Goal: Task Accomplishment & Management: Use online tool/utility

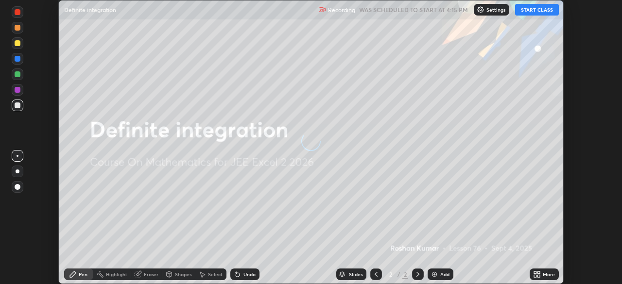
scroll to position [284, 622]
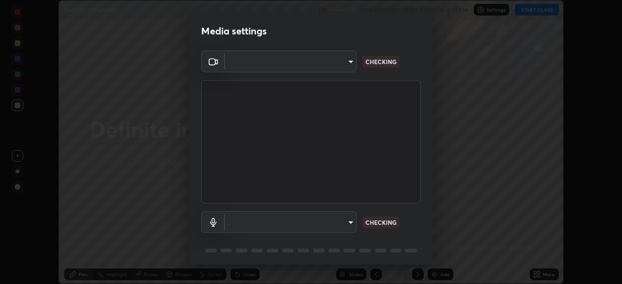
type input "0098613ca96d1cb365b3845fa694b9755ae94ec2d7c0f75973c998bbbf9ace16"
click at [343, 225] on body "Erase all Definite integration Recording WAS SCHEDULED TO START AT 4:15 PM Sett…" at bounding box center [311, 142] width 622 height 284
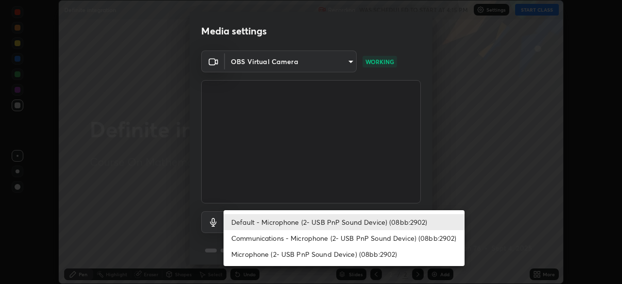
click at [332, 236] on li "Communications - Microphone (2- USB PnP Sound Device) (08bb:2902)" at bounding box center [344, 238] width 241 height 16
type input "communications"
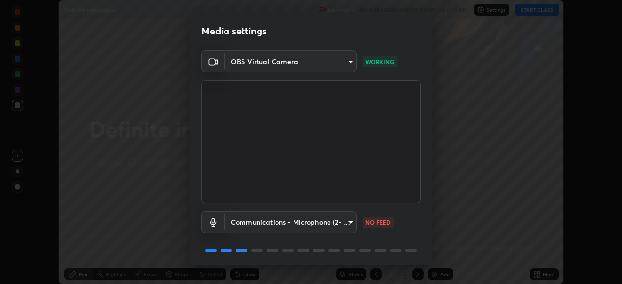
scroll to position [35, 0]
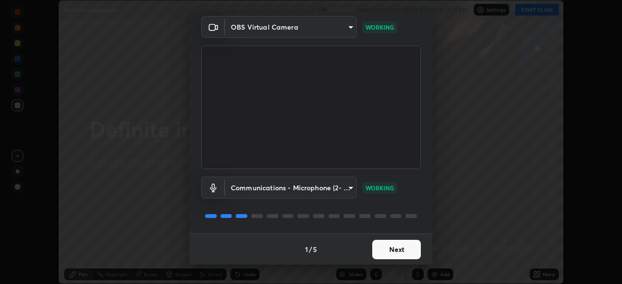
click at [392, 248] on button "Next" at bounding box center [396, 249] width 49 height 19
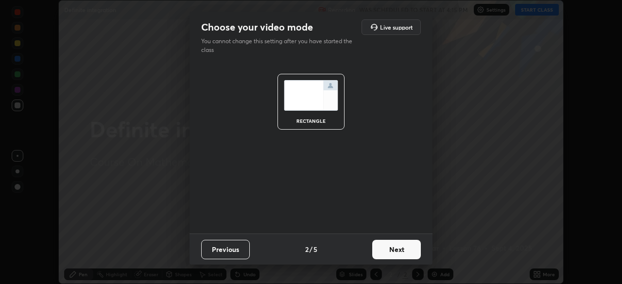
scroll to position [0, 0]
click at [391, 249] on button "Next" at bounding box center [396, 249] width 49 height 19
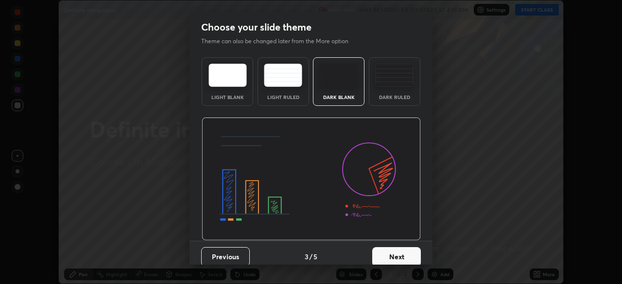
click at [391, 250] on button "Next" at bounding box center [396, 256] width 49 height 19
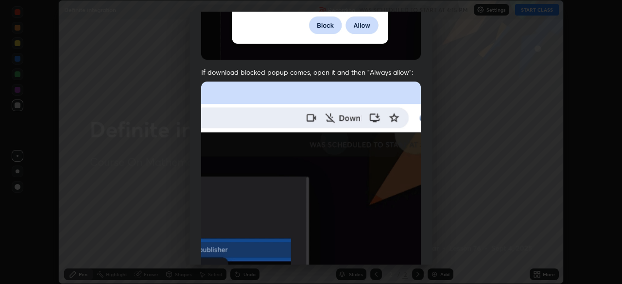
scroll to position [220, 0]
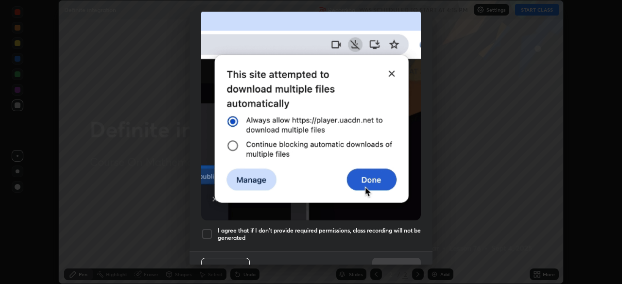
click at [389, 227] on h5 "I agree that if I don't provide required permissions, class recording will not …" at bounding box center [319, 234] width 203 height 15
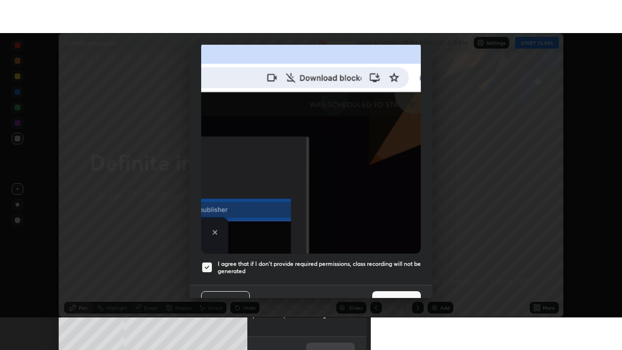
scroll to position [233, 0]
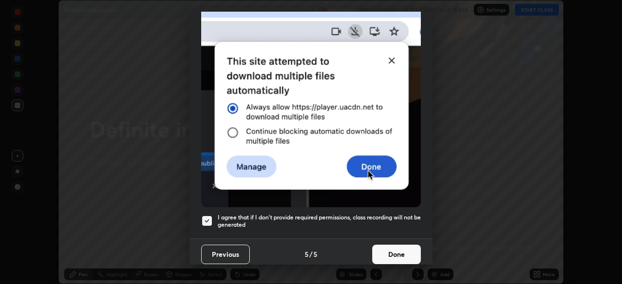
click at [392, 249] on button "Done" at bounding box center [396, 254] width 49 height 19
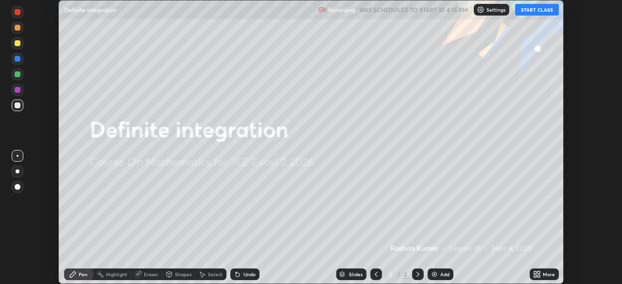
click at [532, 11] on button "START CLASS" at bounding box center [537, 10] width 44 height 12
click at [536, 275] on icon at bounding box center [537, 275] width 8 height 8
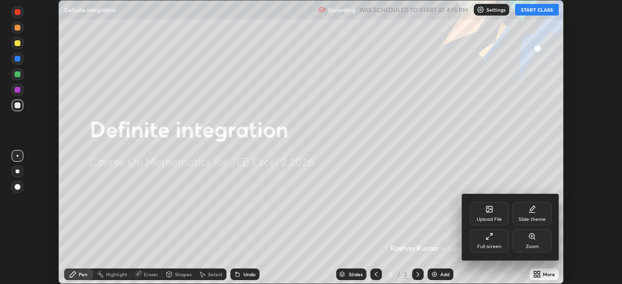
click at [489, 240] on icon at bounding box center [490, 237] width 8 height 8
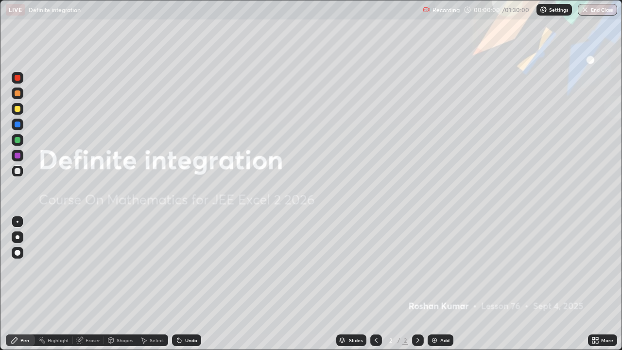
scroll to position [350, 622]
click at [434, 284] on img at bounding box center [435, 340] width 8 height 8
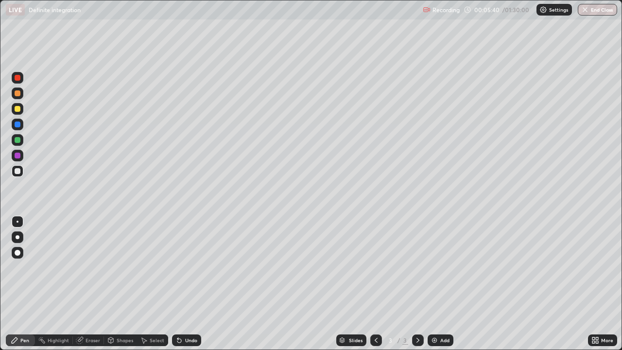
click at [18, 94] on div at bounding box center [18, 93] width 6 height 6
click at [17, 254] on div at bounding box center [18, 253] width 6 height 6
click at [18, 110] on div at bounding box center [18, 109] width 6 height 6
click at [19, 154] on div at bounding box center [18, 156] width 6 height 6
click at [18, 94] on div at bounding box center [18, 93] width 6 height 6
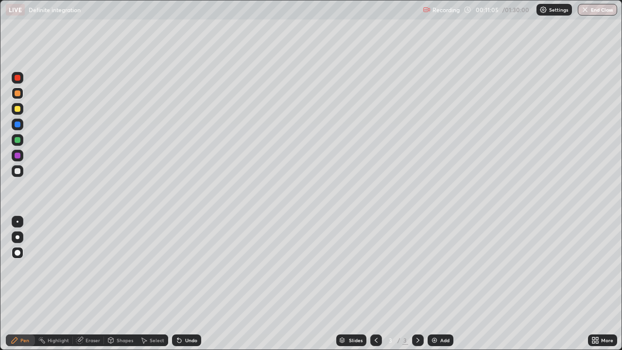
click at [17, 141] on div at bounding box center [18, 140] width 6 height 6
click at [19, 172] on div at bounding box center [18, 171] width 6 height 6
click at [17, 141] on div at bounding box center [18, 140] width 6 height 6
click at [434, 284] on img at bounding box center [435, 340] width 8 height 8
click at [16, 156] on div at bounding box center [18, 156] width 6 height 6
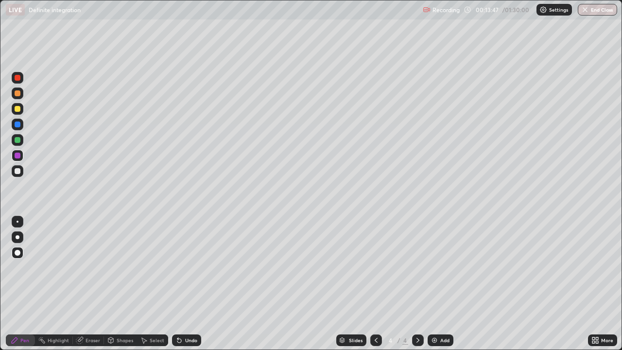
click at [16, 110] on div at bounding box center [18, 109] width 6 height 6
click at [17, 171] on div at bounding box center [18, 171] width 6 height 6
click at [18, 157] on div at bounding box center [18, 156] width 6 height 6
click at [18, 141] on div at bounding box center [18, 140] width 6 height 6
click at [437, 284] on img at bounding box center [435, 340] width 8 height 8
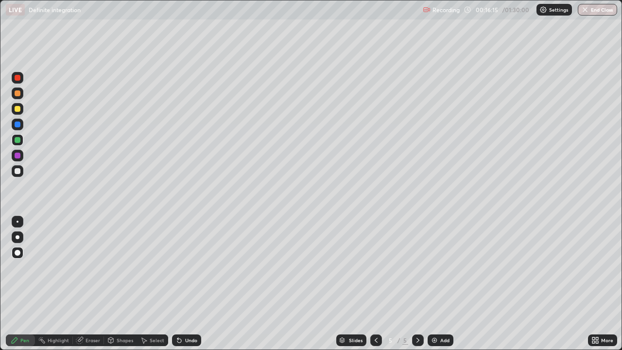
click at [18, 171] on div at bounding box center [18, 171] width 6 height 6
click at [18, 109] on div at bounding box center [18, 109] width 6 height 6
click at [18, 77] on div at bounding box center [18, 78] width 6 height 6
click at [17, 156] on div at bounding box center [18, 156] width 6 height 6
click at [19, 173] on div at bounding box center [18, 171] width 6 height 6
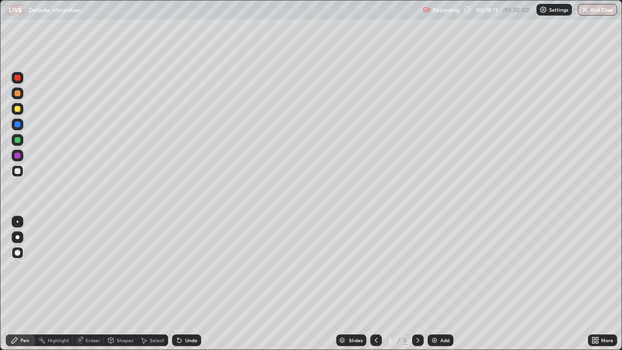
click at [19, 140] on div at bounding box center [18, 140] width 6 height 6
click at [18, 172] on div at bounding box center [18, 171] width 6 height 6
click at [17, 80] on div at bounding box center [18, 78] width 6 height 6
click at [18, 141] on div at bounding box center [18, 140] width 6 height 6
click at [17, 171] on div at bounding box center [18, 171] width 6 height 6
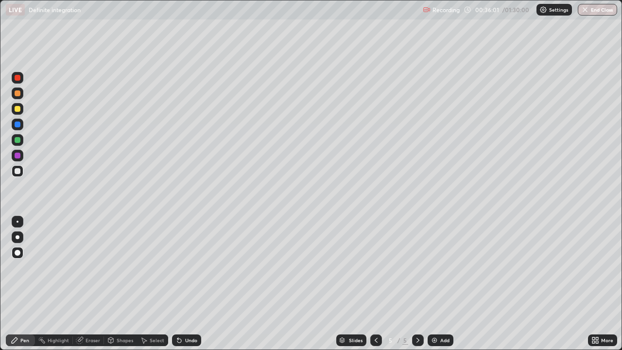
click at [17, 124] on div at bounding box center [18, 125] width 6 height 6
click at [19, 172] on div at bounding box center [18, 171] width 6 height 6
click at [19, 142] on div at bounding box center [18, 140] width 6 height 6
click at [18, 126] on div at bounding box center [18, 125] width 6 height 6
click at [92, 284] on div "Eraser" at bounding box center [93, 340] width 15 height 5
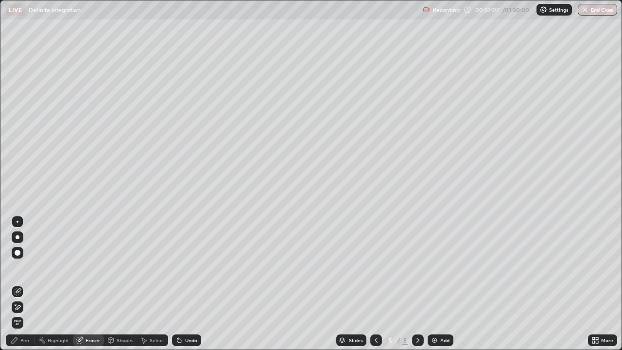
click at [25, 284] on div "Pen" at bounding box center [24, 340] width 9 height 5
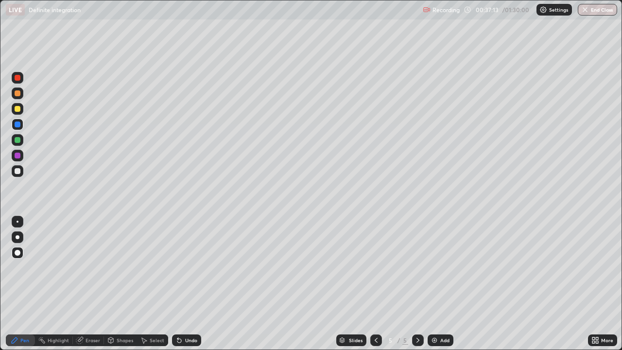
click at [16, 109] on div at bounding box center [18, 109] width 6 height 6
click at [89, 284] on div "Eraser" at bounding box center [93, 340] width 15 height 5
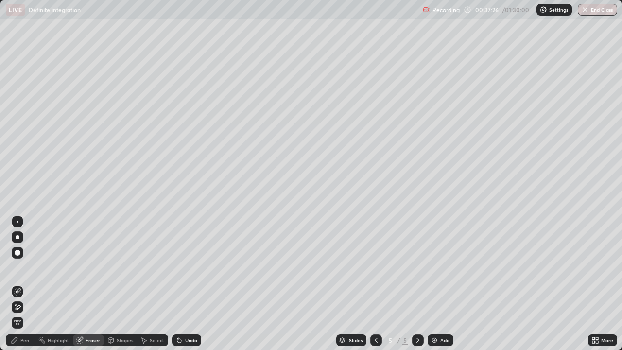
click at [25, 284] on div "Pen" at bounding box center [24, 340] width 9 height 5
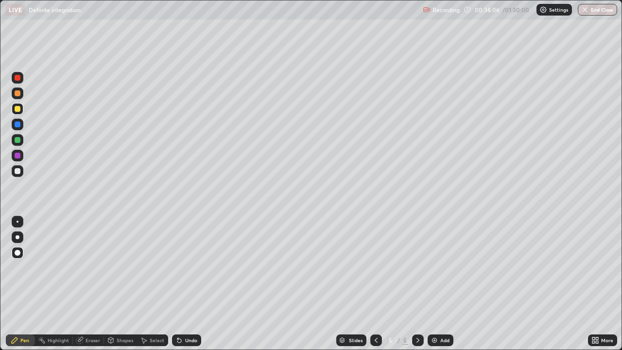
click at [434, 284] on img at bounding box center [435, 340] width 8 height 8
click at [19, 126] on div at bounding box center [18, 125] width 6 height 6
click at [20, 157] on div at bounding box center [18, 156] width 12 height 12
click at [16, 140] on div at bounding box center [18, 140] width 6 height 6
click at [17, 170] on div at bounding box center [18, 171] width 6 height 6
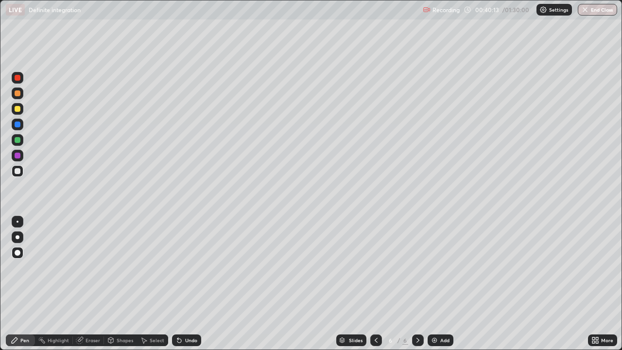
click at [375, 284] on icon at bounding box center [376, 340] width 3 height 5
click at [417, 284] on icon at bounding box center [418, 340] width 8 height 8
click at [17, 78] on div at bounding box center [18, 78] width 6 height 6
click at [433, 284] on img at bounding box center [435, 340] width 8 height 8
click at [17, 141] on div at bounding box center [18, 140] width 6 height 6
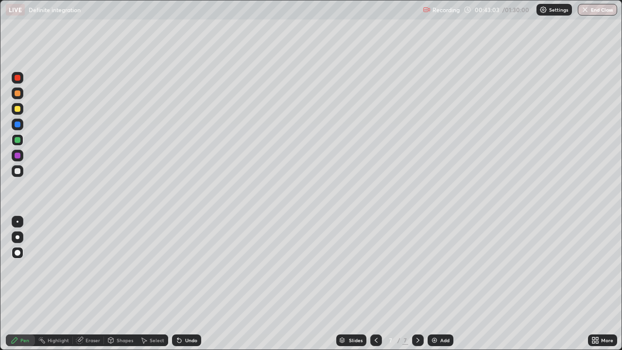
click at [18, 155] on div at bounding box center [18, 156] width 6 height 6
click at [16, 78] on div at bounding box center [18, 78] width 6 height 6
click at [20, 173] on div at bounding box center [18, 171] width 6 height 6
click at [15, 140] on div at bounding box center [18, 140] width 6 height 6
click at [17, 123] on div at bounding box center [18, 125] width 6 height 6
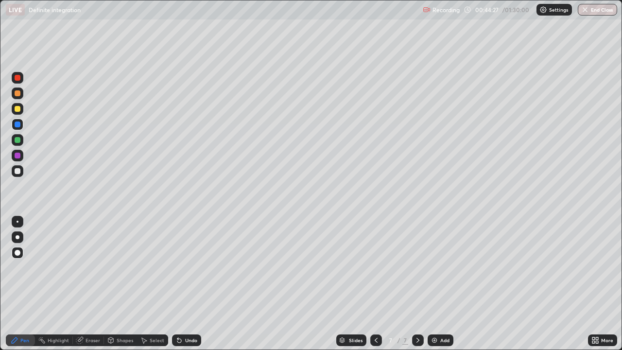
click at [19, 79] on div at bounding box center [18, 78] width 6 height 6
click at [21, 155] on div at bounding box center [18, 156] width 12 height 12
click at [17, 173] on div at bounding box center [18, 171] width 6 height 6
click at [17, 126] on div at bounding box center [18, 125] width 6 height 6
click at [16, 156] on div at bounding box center [18, 156] width 6 height 6
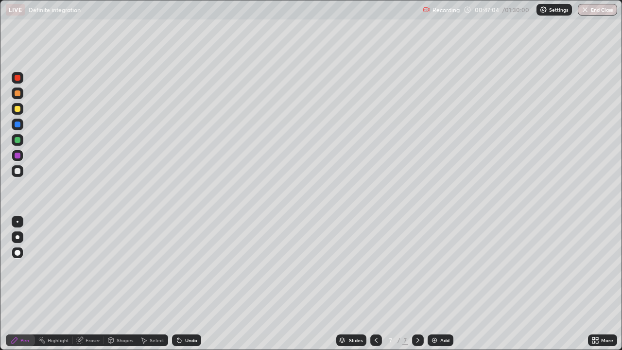
click at [17, 171] on div at bounding box center [18, 171] width 6 height 6
click at [17, 80] on div at bounding box center [18, 78] width 6 height 6
click at [431, 284] on img at bounding box center [435, 340] width 8 height 8
click at [15, 138] on div at bounding box center [18, 140] width 12 height 12
click at [16, 80] on div at bounding box center [18, 78] width 6 height 6
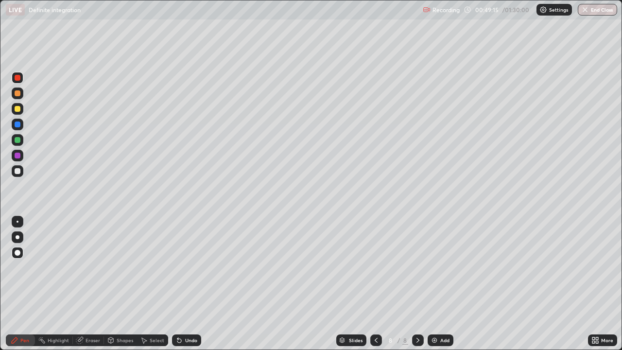
click at [20, 109] on div at bounding box center [18, 109] width 6 height 6
click at [17, 140] on div at bounding box center [18, 140] width 6 height 6
click at [17, 172] on div at bounding box center [18, 171] width 6 height 6
click at [20, 125] on div at bounding box center [18, 125] width 6 height 6
click at [17, 154] on div at bounding box center [18, 156] width 6 height 6
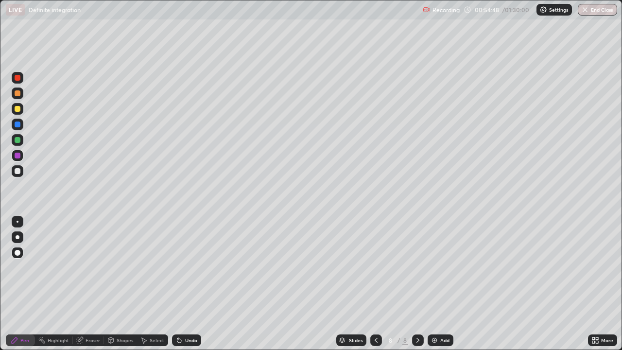
click at [18, 141] on div at bounding box center [18, 140] width 6 height 6
click at [18, 171] on div at bounding box center [18, 171] width 6 height 6
click at [17, 126] on div at bounding box center [18, 125] width 6 height 6
click at [16, 170] on div at bounding box center [18, 171] width 6 height 6
click at [434, 284] on img at bounding box center [435, 340] width 8 height 8
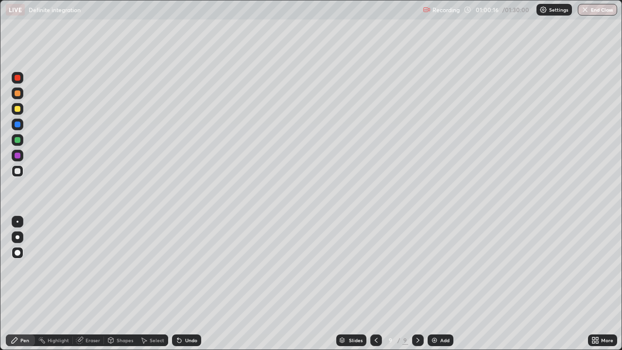
click at [17, 78] on div at bounding box center [18, 78] width 6 height 6
click at [16, 95] on div at bounding box center [18, 93] width 6 height 6
click at [17, 126] on div at bounding box center [18, 125] width 6 height 6
click at [17, 155] on div at bounding box center [18, 156] width 6 height 6
click at [17, 170] on div at bounding box center [18, 171] width 6 height 6
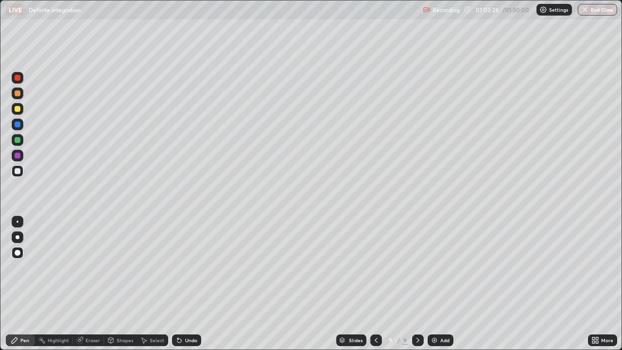
click at [15, 140] on div at bounding box center [18, 140] width 6 height 6
click at [432, 284] on div "Add" at bounding box center [441, 340] width 26 height 12
click at [17, 175] on div at bounding box center [18, 171] width 12 height 12
click at [18, 156] on div at bounding box center [18, 156] width 6 height 6
click at [17, 109] on div at bounding box center [18, 109] width 6 height 6
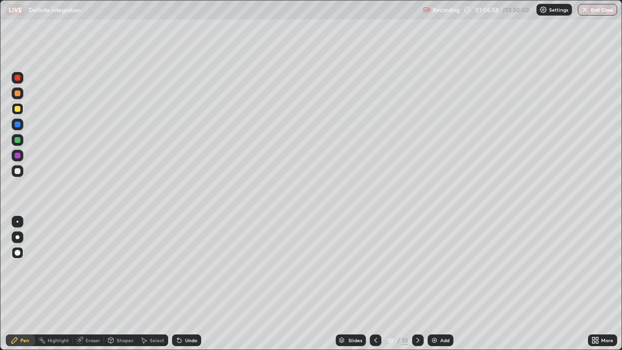
click at [93, 284] on div "Eraser" at bounding box center [93, 340] width 15 height 5
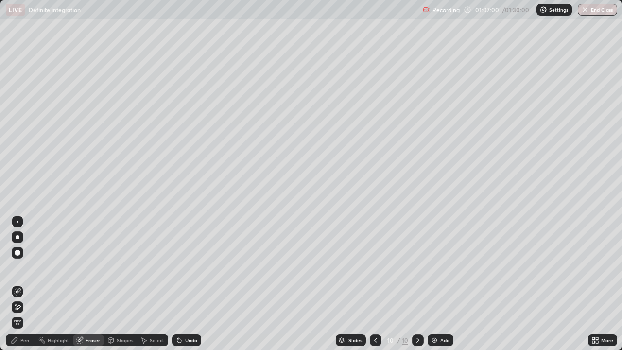
click at [25, 284] on div "Pen" at bounding box center [20, 340] width 29 height 12
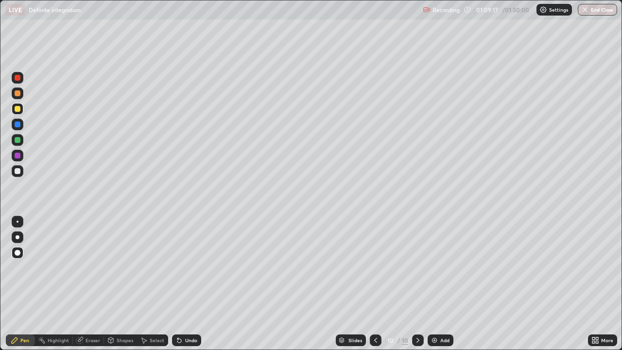
click at [18, 141] on div at bounding box center [18, 140] width 6 height 6
click at [433, 284] on img at bounding box center [435, 340] width 8 height 8
click at [16, 80] on div at bounding box center [18, 78] width 6 height 6
click at [18, 93] on div at bounding box center [18, 93] width 6 height 6
click at [15, 124] on div at bounding box center [18, 125] width 6 height 6
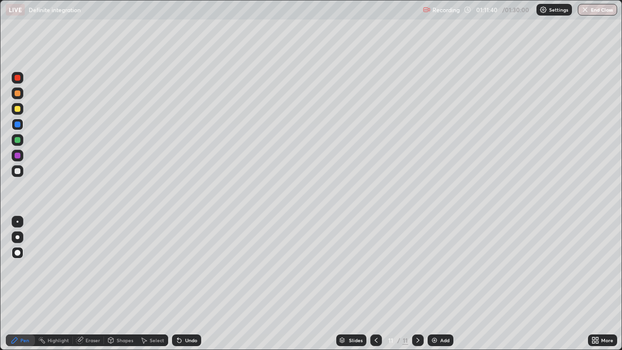
click at [20, 109] on div at bounding box center [18, 109] width 6 height 6
click at [431, 284] on img at bounding box center [435, 340] width 8 height 8
click at [17, 78] on div at bounding box center [18, 78] width 6 height 6
click at [17, 109] on div at bounding box center [18, 109] width 6 height 6
click at [17, 156] on div at bounding box center [18, 156] width 6 height 6
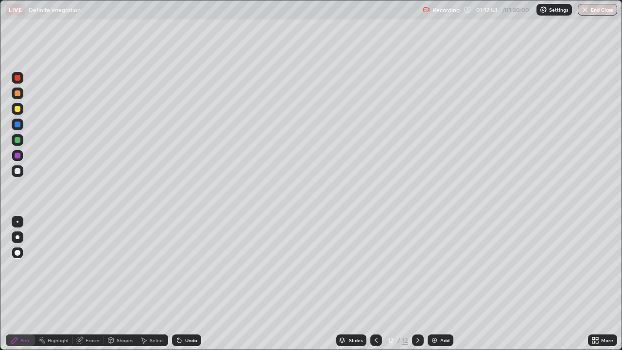
click at [90, 284] on div "Eraser" at bounding box center [93, 340] width 15 height 5
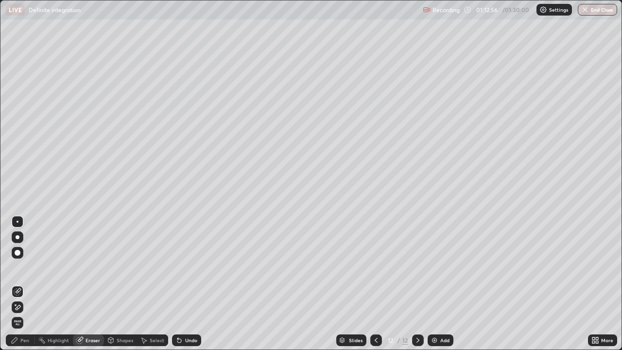
click at [25, 284] on div "Pen" at bounding box center [20, 340] width 29 height 12
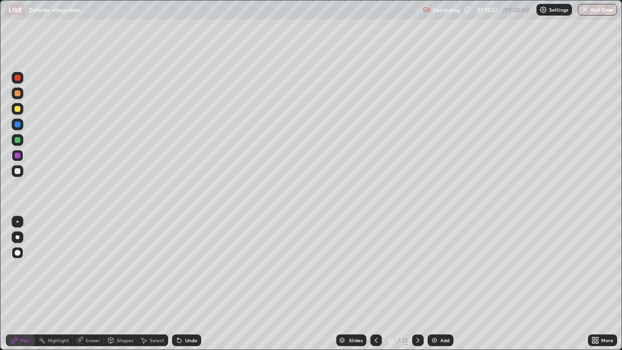
click at [17, 110] on div at bounding box center [18, 109] width 6 height 6
click at [375, 284] on icon at bounding box center [376, 340] width 8 height 8
click at [17, 141] on div at bounding box center [18, 140] width 6 height 6
click at [19, 154] on div at bounding box center [18, 156] width 6 height 6
click at [418, 284] on icon at bounding box center [418, 340] width 8 height 8
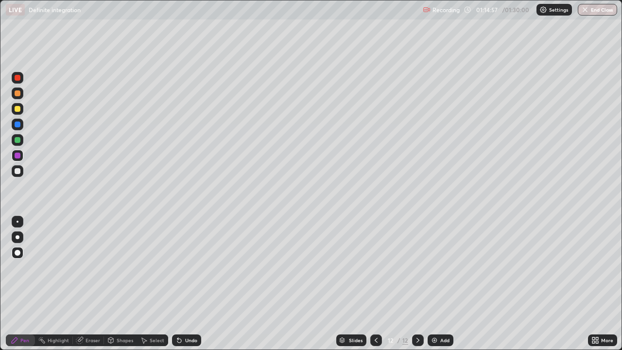
click at [17, 140] on div at bounding box center [18, 140] width 6 height 6
click at [18, 125] on div at bounding box center [18, 125] width 6 height 6
click at [17, 78] on div at bounding box center [18, 78] width 6 height 6
click at [434, 284] on img at bounding box center [435, 340] width 8 height 8
click at [17, 140] on div at bounding box center [18, 140] width 6 height 6
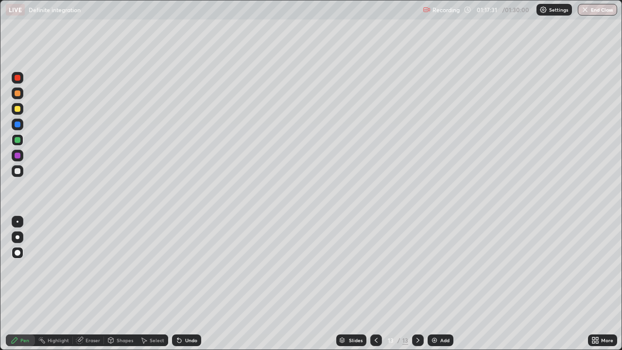
click at [17, 126] on div at bounding box center [18, 125] width 6 height 6
click at [17, 93] on div at bounding box center [18, 93] width 6 height 6
click at [17, 141] on div at bounding box center [18, 140] width 6 height 6
click at [18, 123] on div at bounding box center [18, 125] width 6 height 6
click at [17, 155] on div at bounding box center [18, 156] width 6 height 6
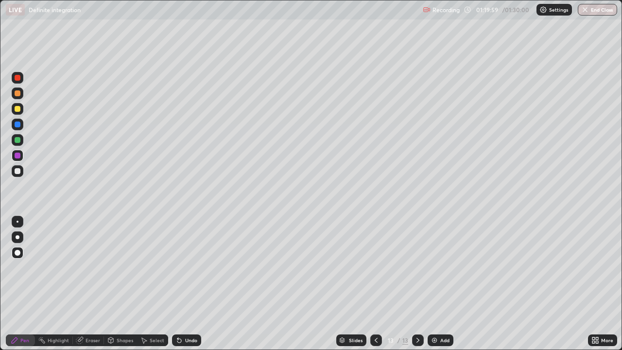
click at [19, 172] on div at bounding box center [18, 171] width 6 height 6
click at [18, 125] on div at bounding box center [18, 125] width 6 height 6
click at [17, 79] on div at bounding box center [18, 78] width 6 height 6
click at [434, 284] on img at bounding box center [435, 340] width 8 height 8
click at [17, 140] on div at bounding box center [18, 140] width 6 height 6
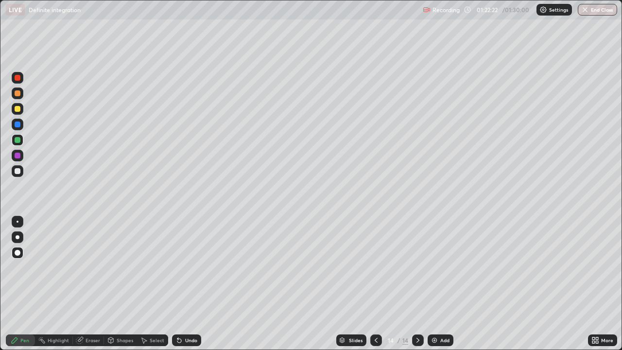
click at [17, 156] on div at bounding box center [18, 156] width 6 height 6
click at [17, 173] on div at bounding box center [18, 171] width 6 height 6
click at [17, 79] on div at bounding box center [18, 78] width 6 height 6
click at [600, 9] on button "End Class" at bounding box center [598, 10] width 38 height 12
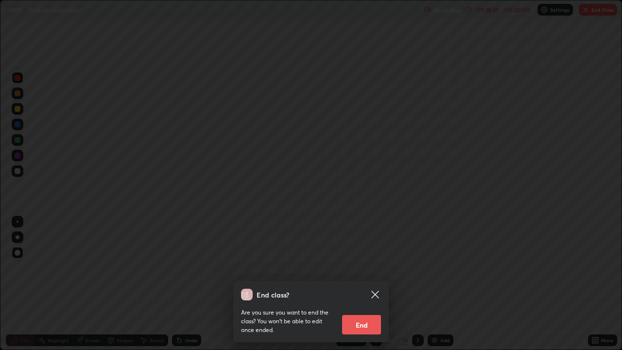
click at [372, 284] on button "End" at bounding box center [361, 324] width 39 height 19
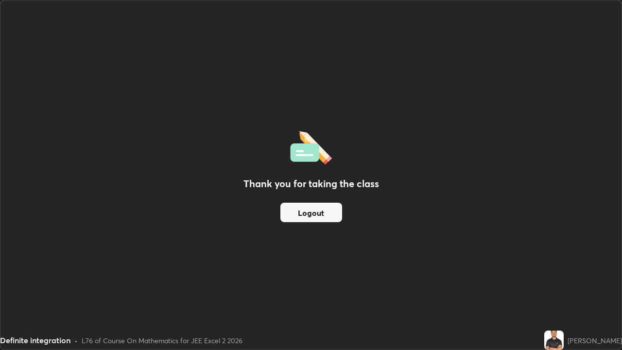
click at [324, 210] on button "Logout" at bounding box center [311, 212] width 62 height 19
